Goal: Transaction & Acquisition: Book appointment/travel/reservation

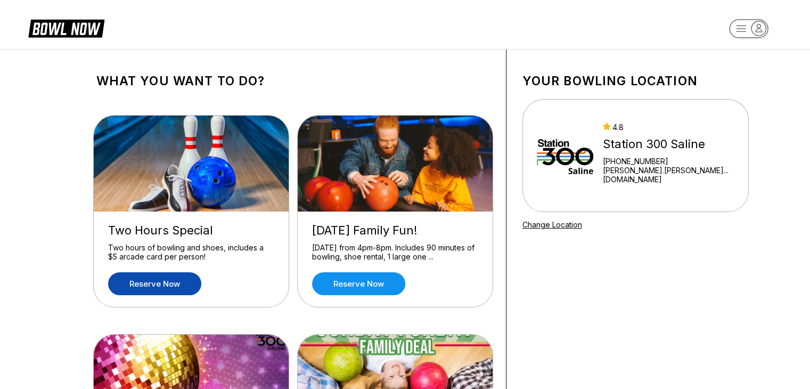
click at [166, 282] on link "Reserve now" at bounding box center [154, 283] width 93 height 23
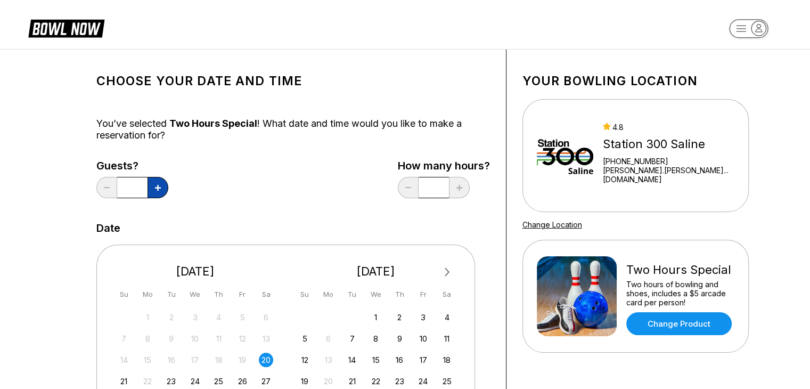
click at [157, 186] on icon at bounding box center [158, 188] width 6 height 6
type input "*"
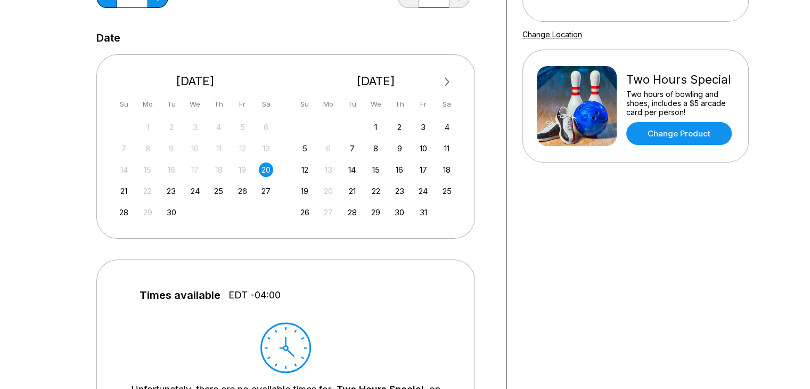
scroll to position [213, 0]
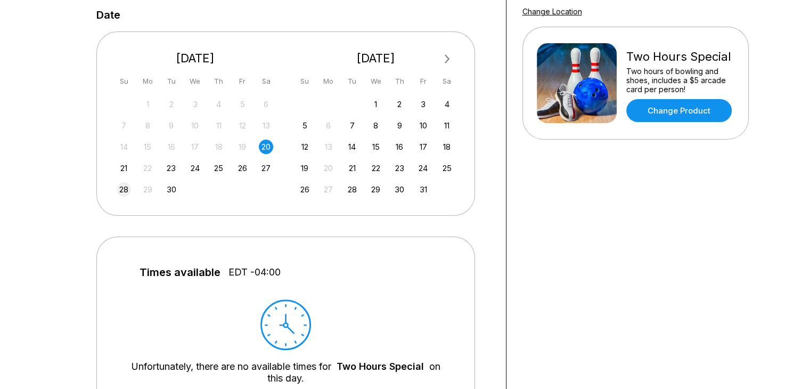
click at [125, 186] on div "28" at bounding box center [124, 189] width 14 height 14
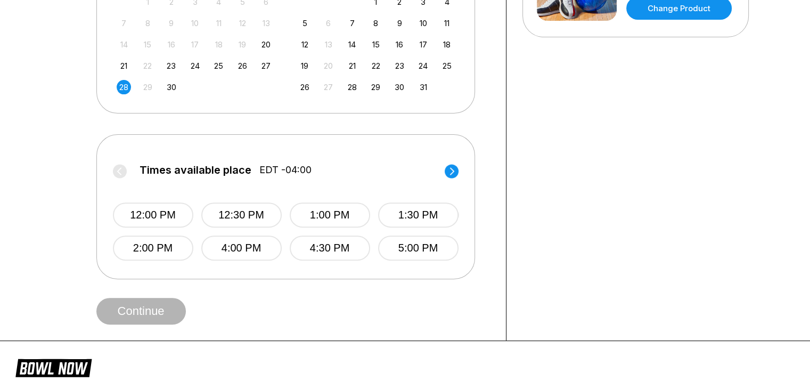
scroll to position [319, 0]
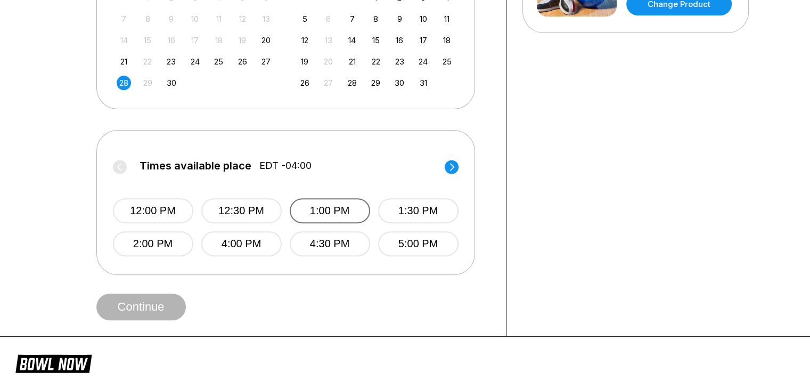
click at [317, 211] on button "1:00 PM" at bounding box center [330, 210] width 80 height 25
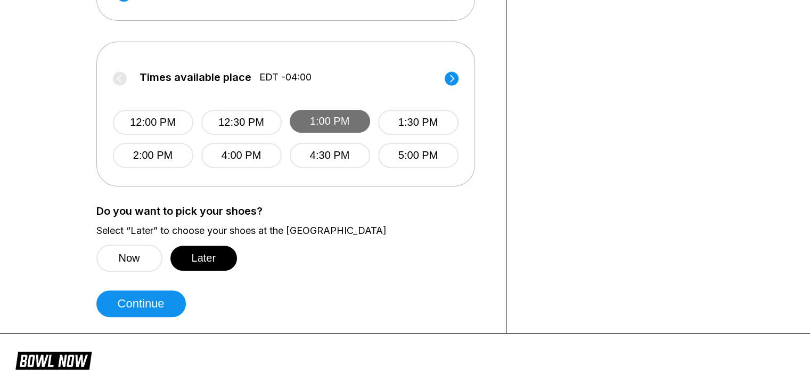
scroll to position [426, 0]
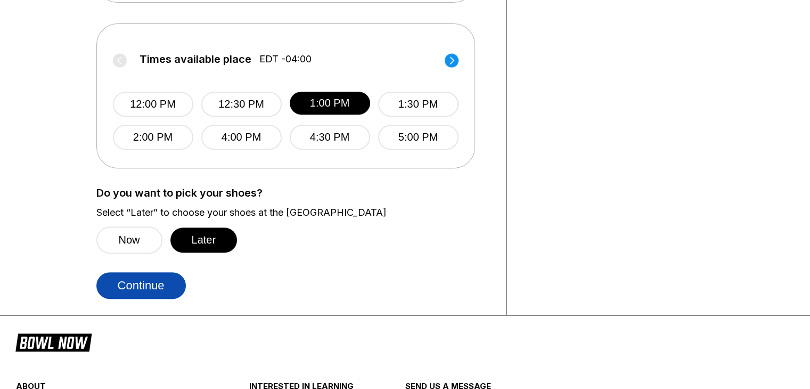
click at [146, 288] on button "Continue" at bounding box center [140, 285] width 89 height 27
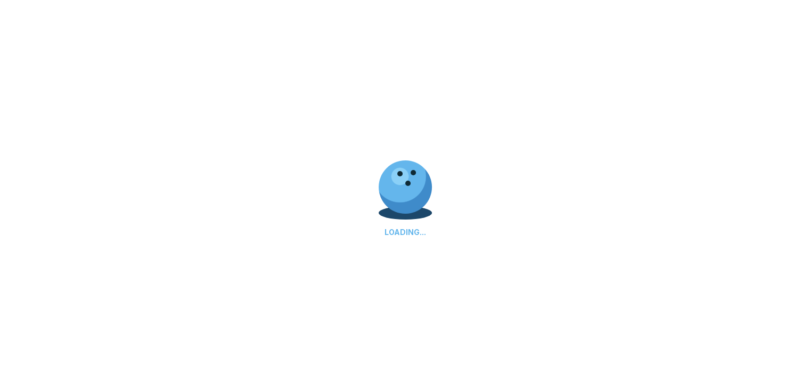
select select "**"
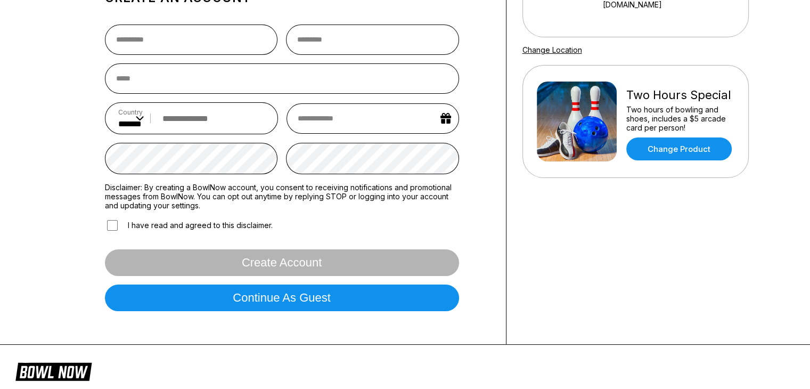
scroll to position [160, 0]
